Goal: Information Seeking & Learning: Learn about a topic

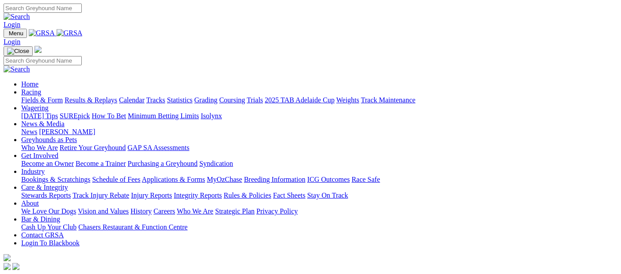
drag, startPoint x: 0, startPoint y: 0, endPoint x: 142, endPoint y: 33, distance: 146.1
click at [41, 88] on link "Racing" at bounding box center [31, 92] width 20 height 8
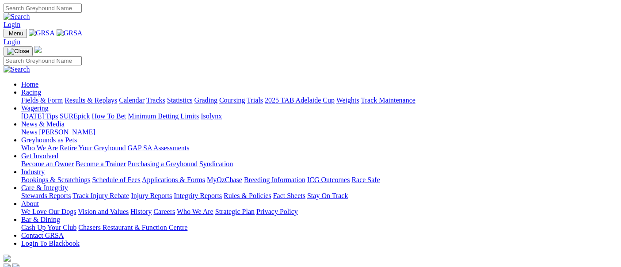
click at [28, 96] on link "Fields & Form" at bounding box center [42, 100] width 42 height 8
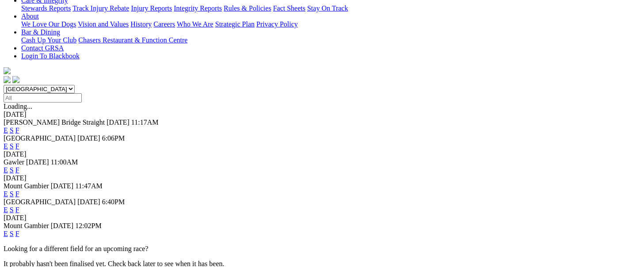
scroll to position [49, 0]
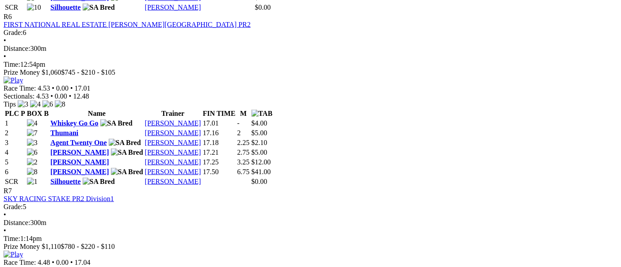
scroll to position [1178, 0]
